Goal: Information Seeking & Learning: Learn about a topic

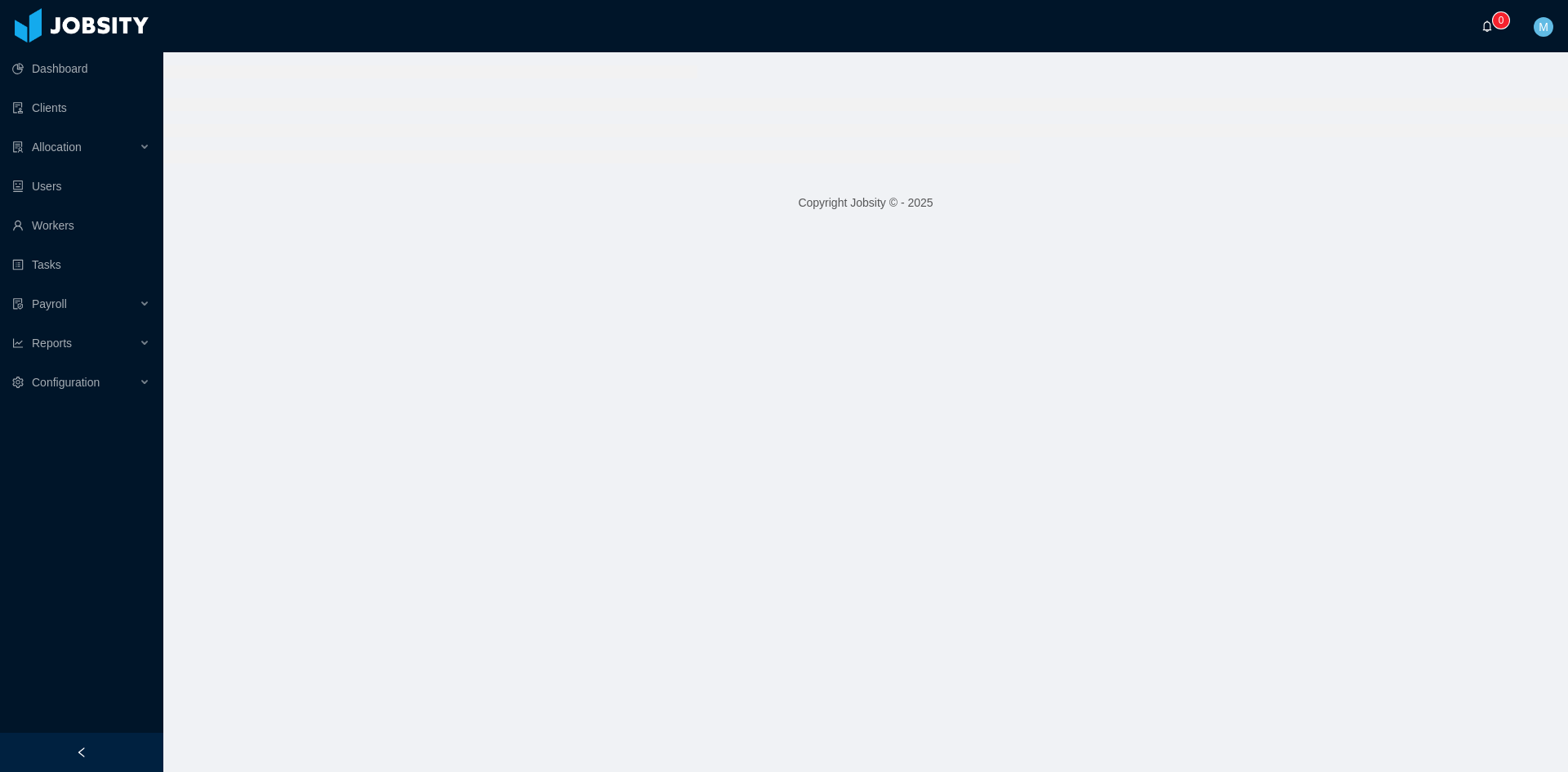
click at [1482, 29] on a=83ded146-cd66-4514-80a8-9a7b1e1b5eb6/Matias%20Marin"] "0" at bounding box center [1492, 26] width 20 height 52
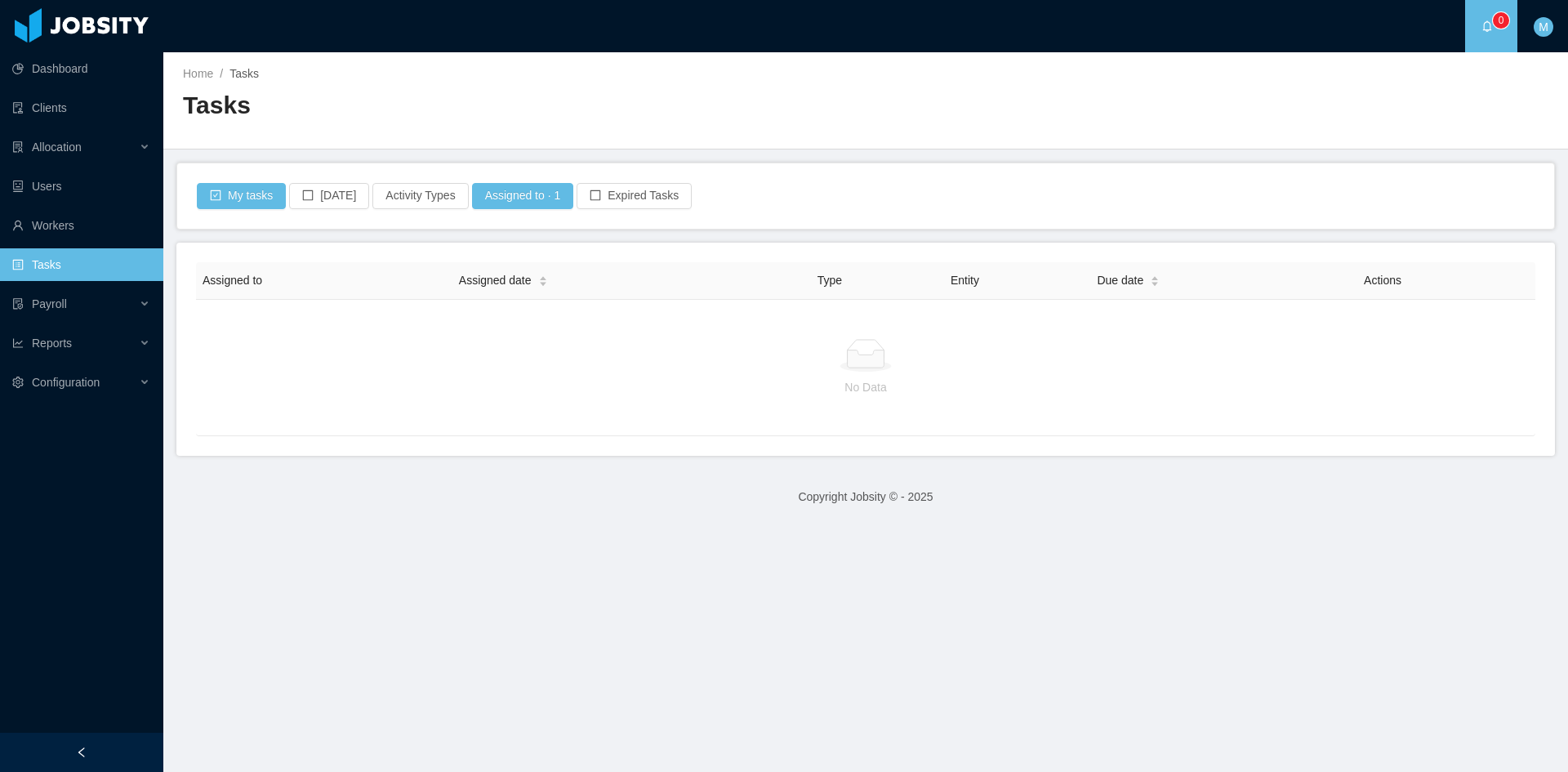
click at [1482, 29] on a=83ded146-cd66-4514-80a8-9a7b1e1b5eb6/Matias%20Marin"] "0" at bounding box center [1492, 26] width 20 height 52
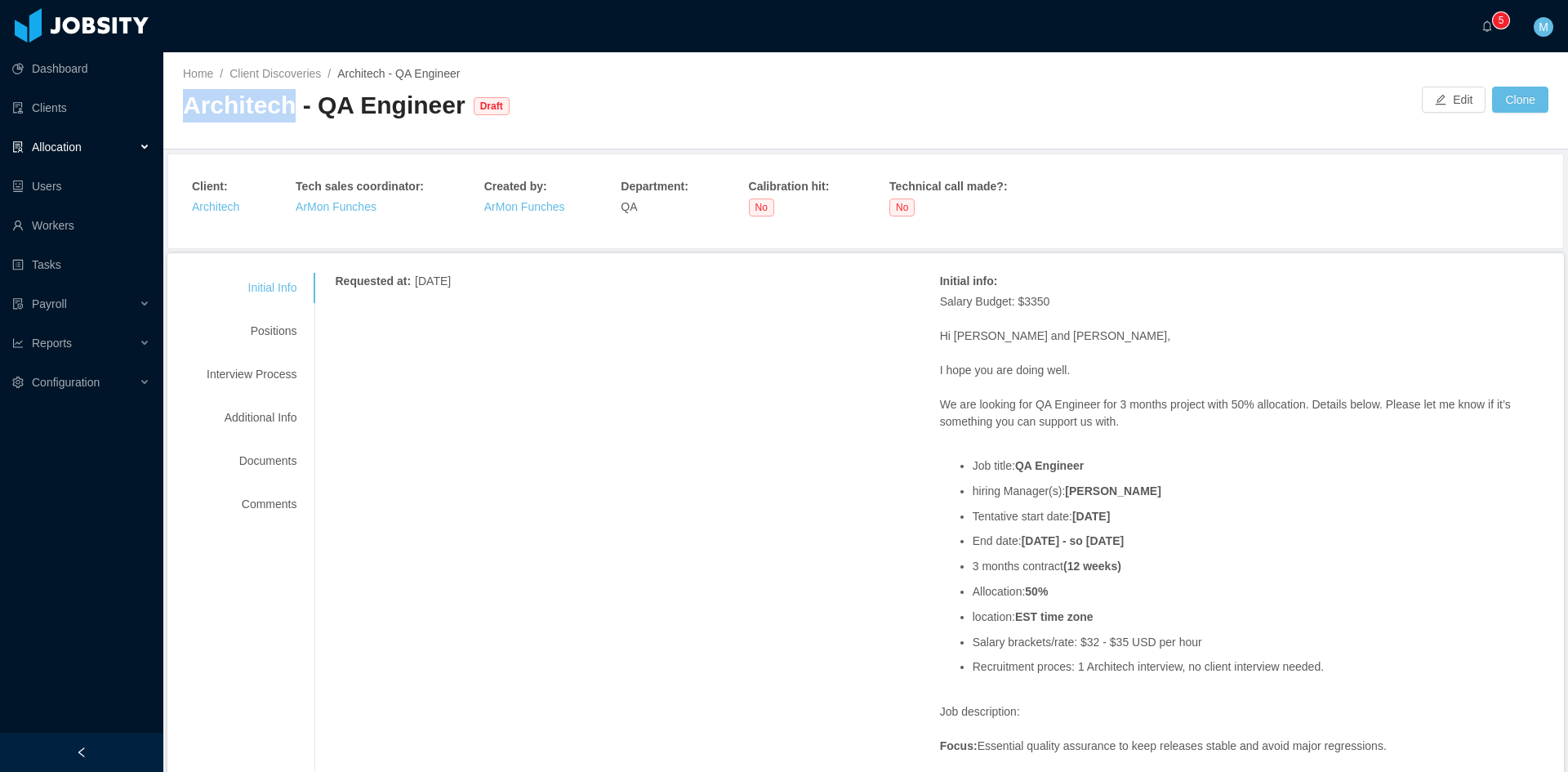
drag, startPoint x: 286, startPoint y: 117, endPoint x: 185, endPoint y: 109, distance: 101.3
click at [185, 109] on div "Architech - QA Engineer" at bounding box center [324, 106] width 283 height 33
copy div "Architech"
click at [220, 203] on link "Architech" at bounding box center [215, 207] width 47 height 13
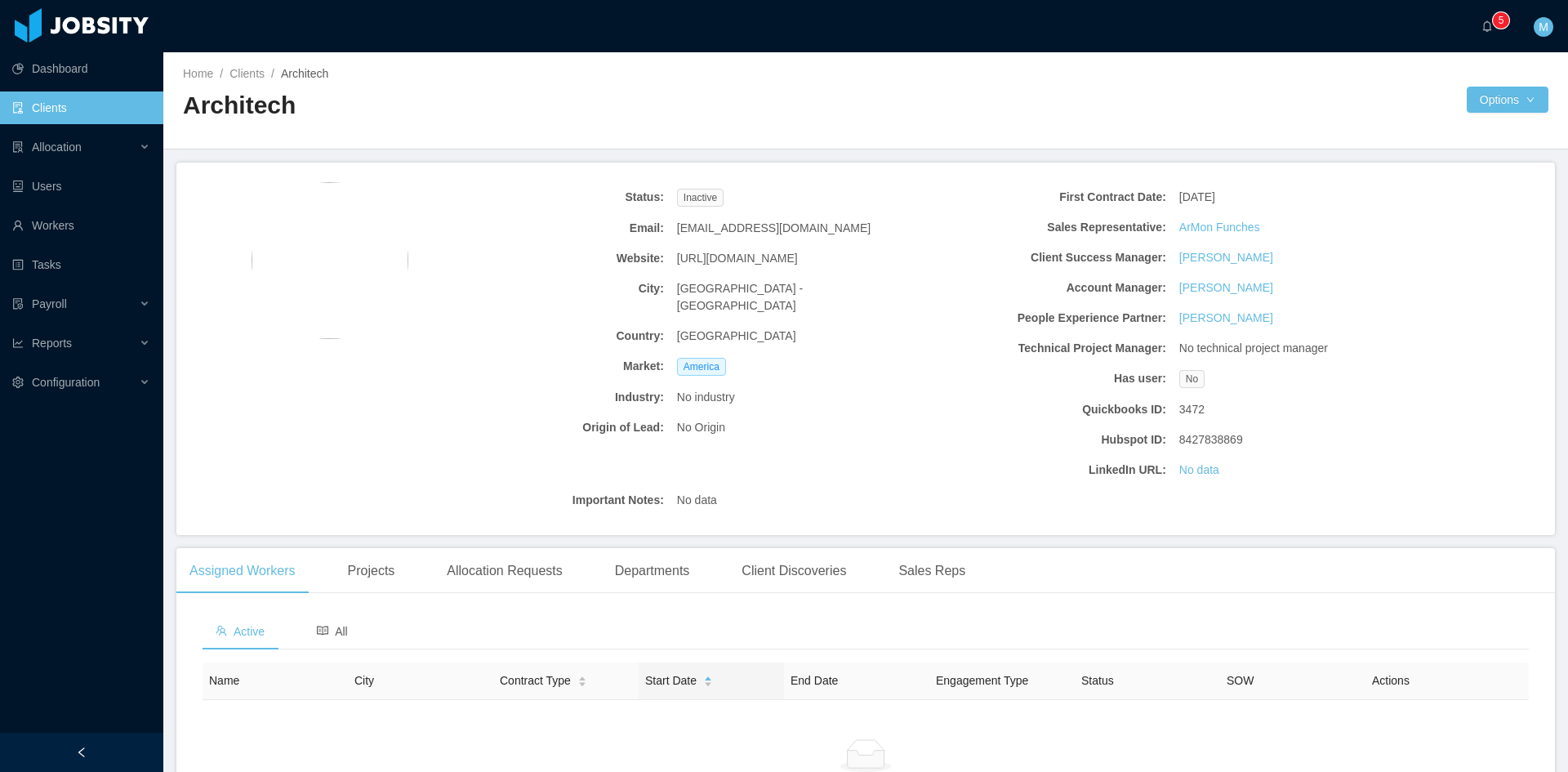
drag, startPoint x: 832, startPoint y: 256, endPoint x: 669, endPoint y: 254, distance: 163.0
click at [670, 254] on div "[URL][DOMAIN_NAME]" at bounding box center [796, 258] width 252 height 31
